Goal: Find contact information: Find contact information

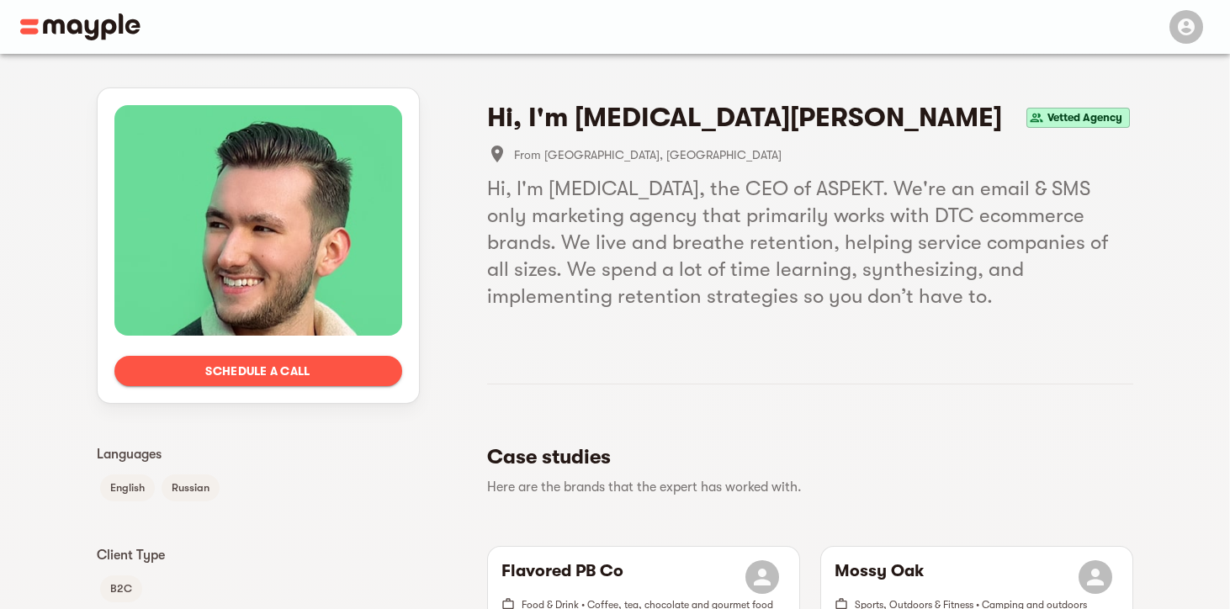
click at [265, 373] on span "Schedule a call" at bounding box center [258, 371] width 261 height 20
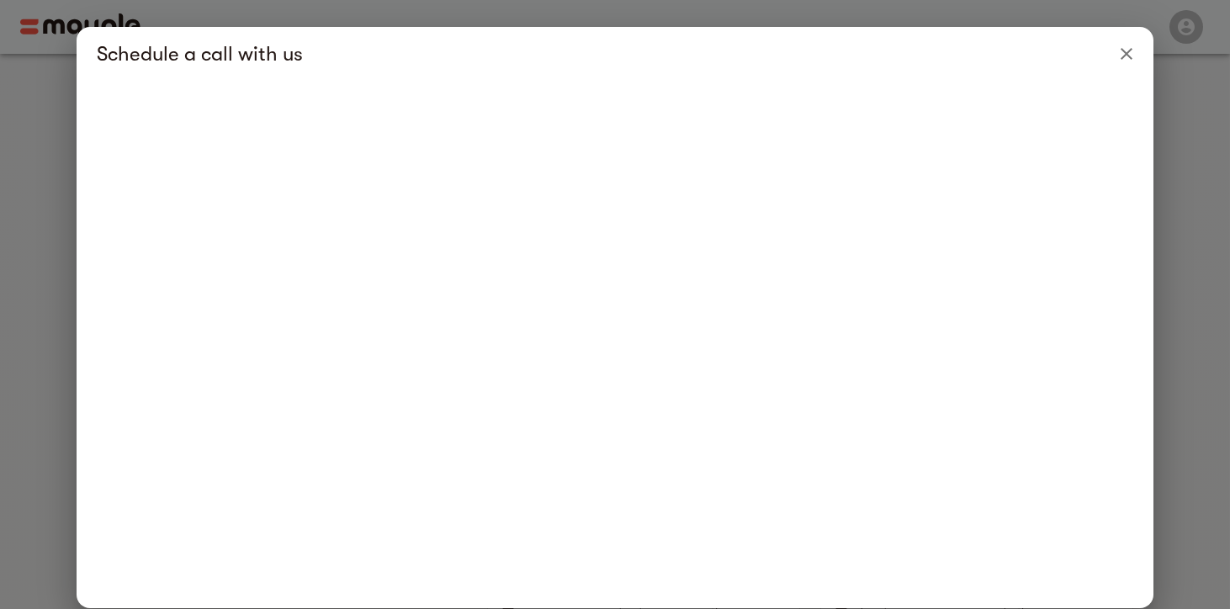
scroll to position [62, 0]
click at [1138, 43] on button "Close" at bounding box center [1126, 54] width 40 height 40
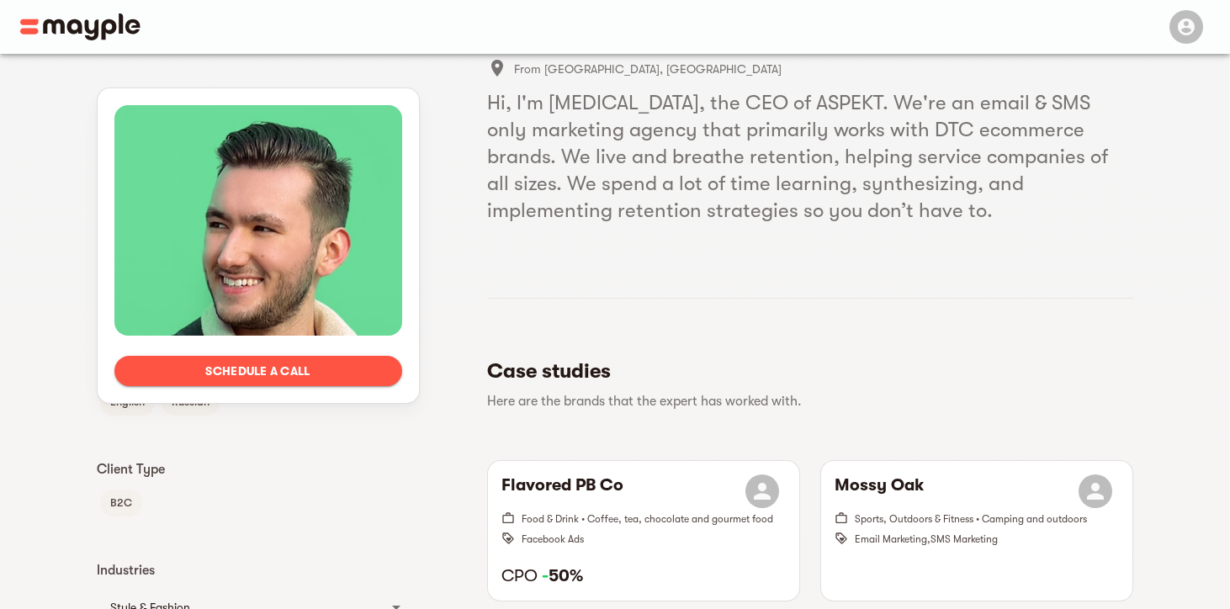
scroll to position [0, 0]
